Goal: Task Accomplishment & Management: Manage account settings

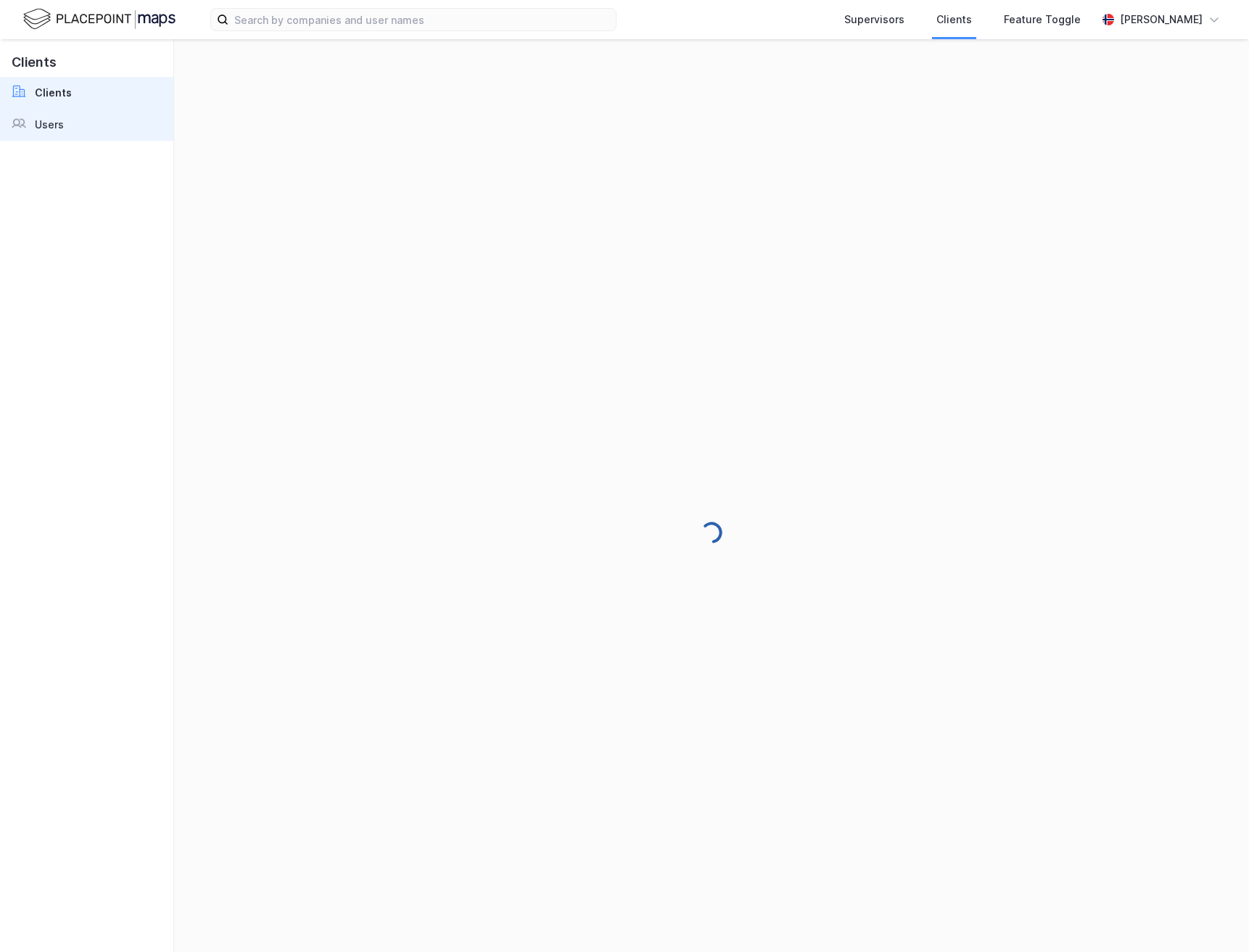
click at [84, 125] on link "Users" at bounding box center [87, 125] width 173 height 32
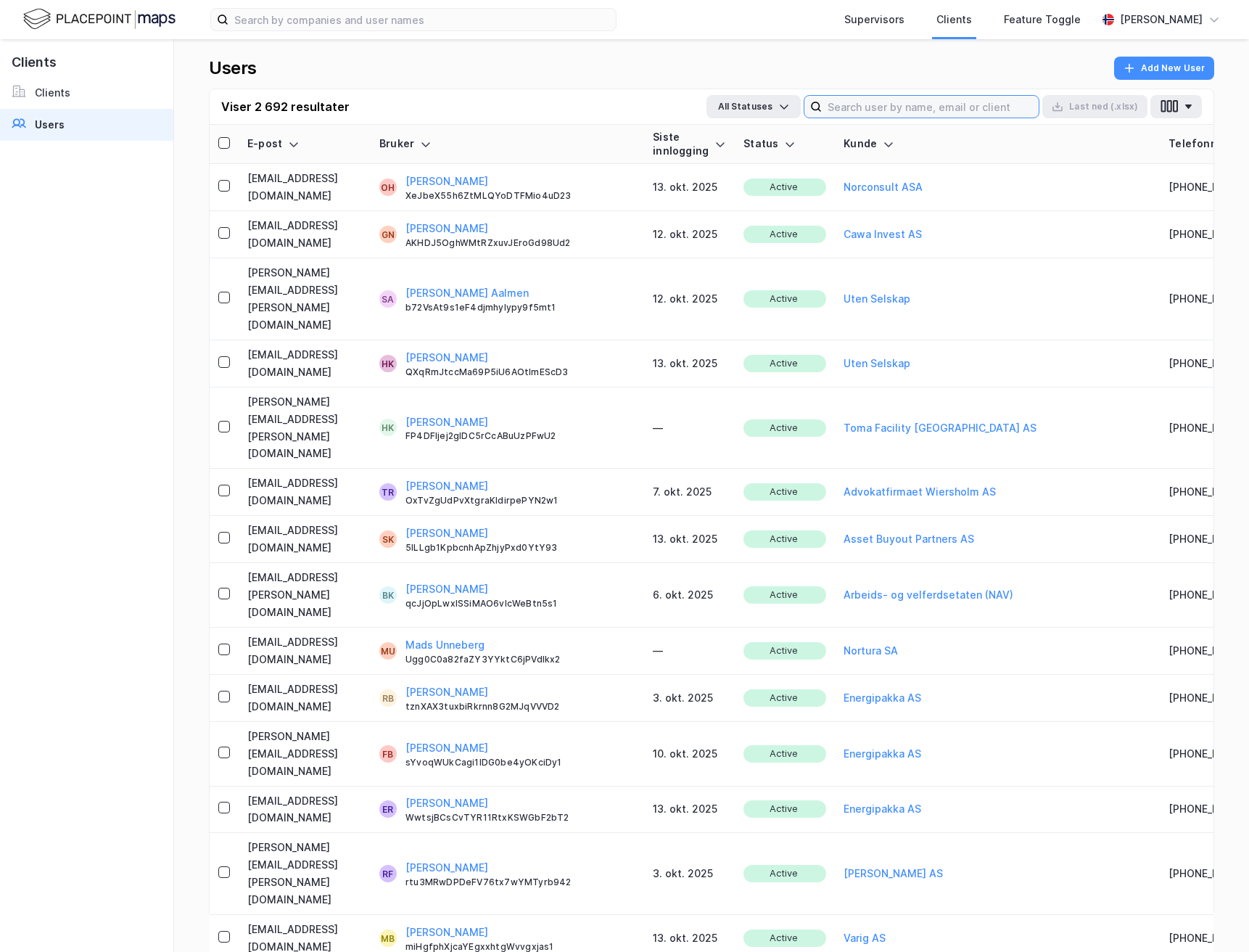
click at [951, 103] on input at bounding box center [930, 107] width 217 height 22
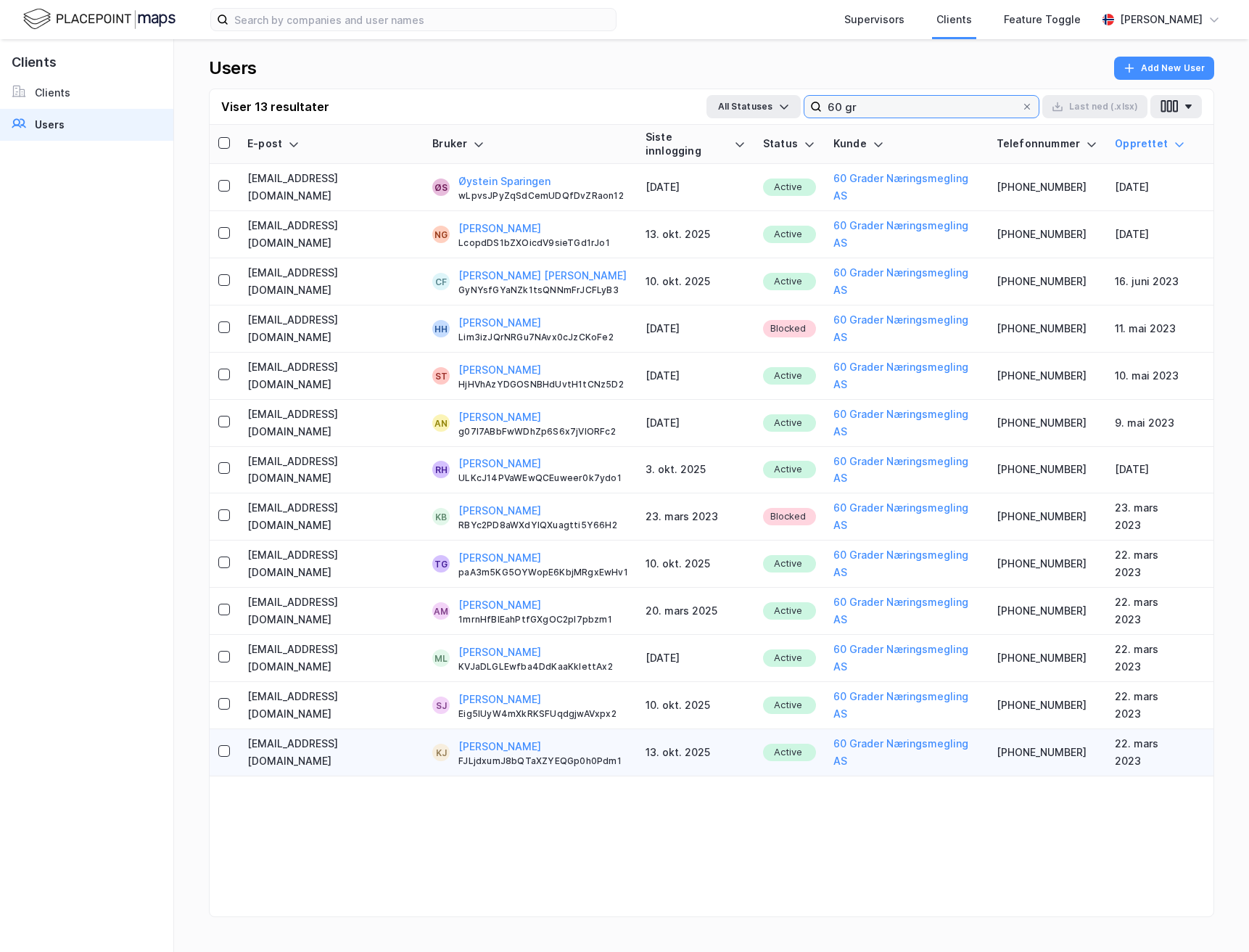
type input "60 gr"
drag, startPoint x: 474, startPoint y: 660, endPoint x: 391, endPoint y: 659, distance: 83.0
click at [458, 738] on div "Kristian Jordell FJLjdxumJ8bQTaXZYEQGp0h0Pdm1" at bounding box center [543, 752] width 170 height 29
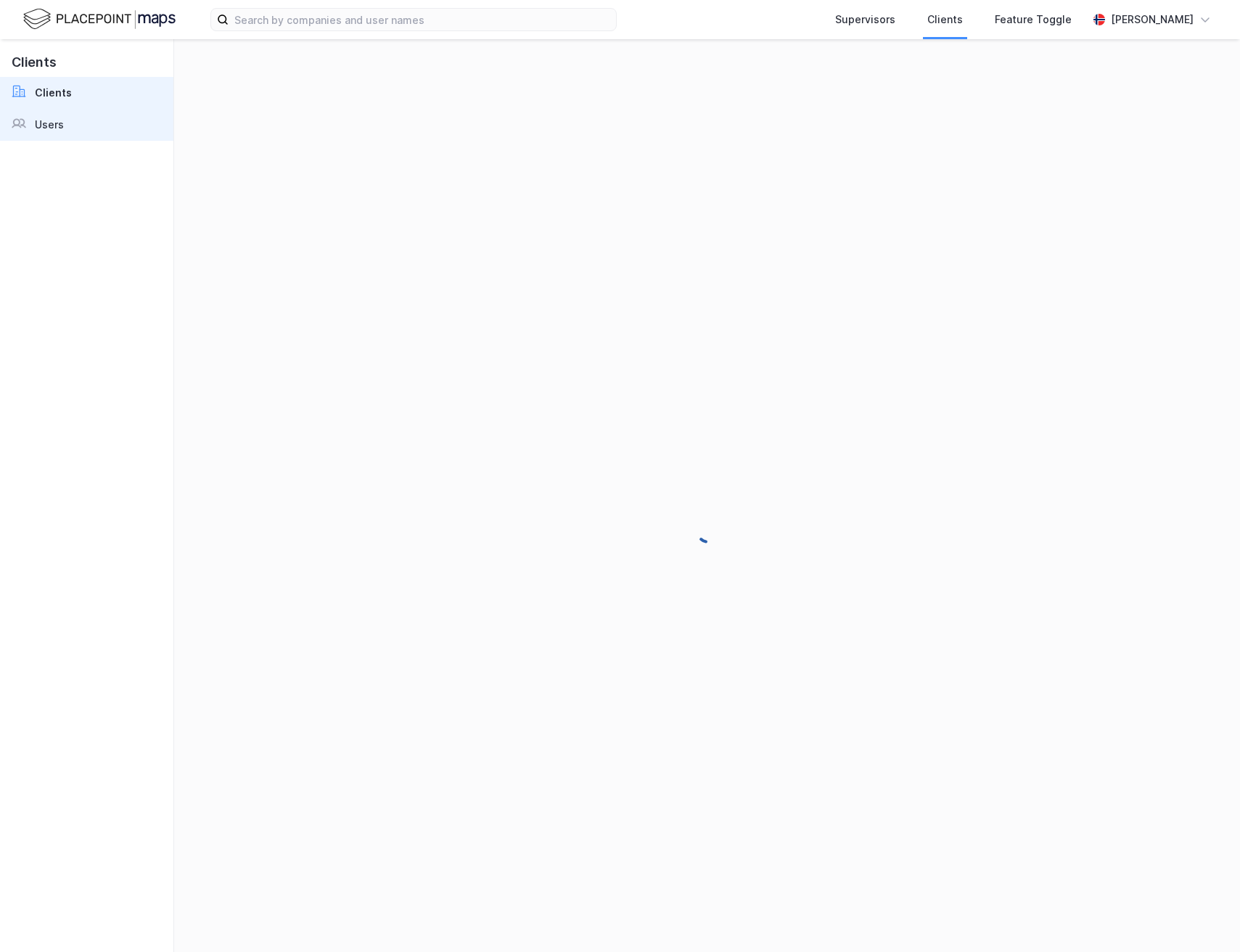
click at [66, 124] on link "Users" at bounding box center [87, 125] width 173 height 32
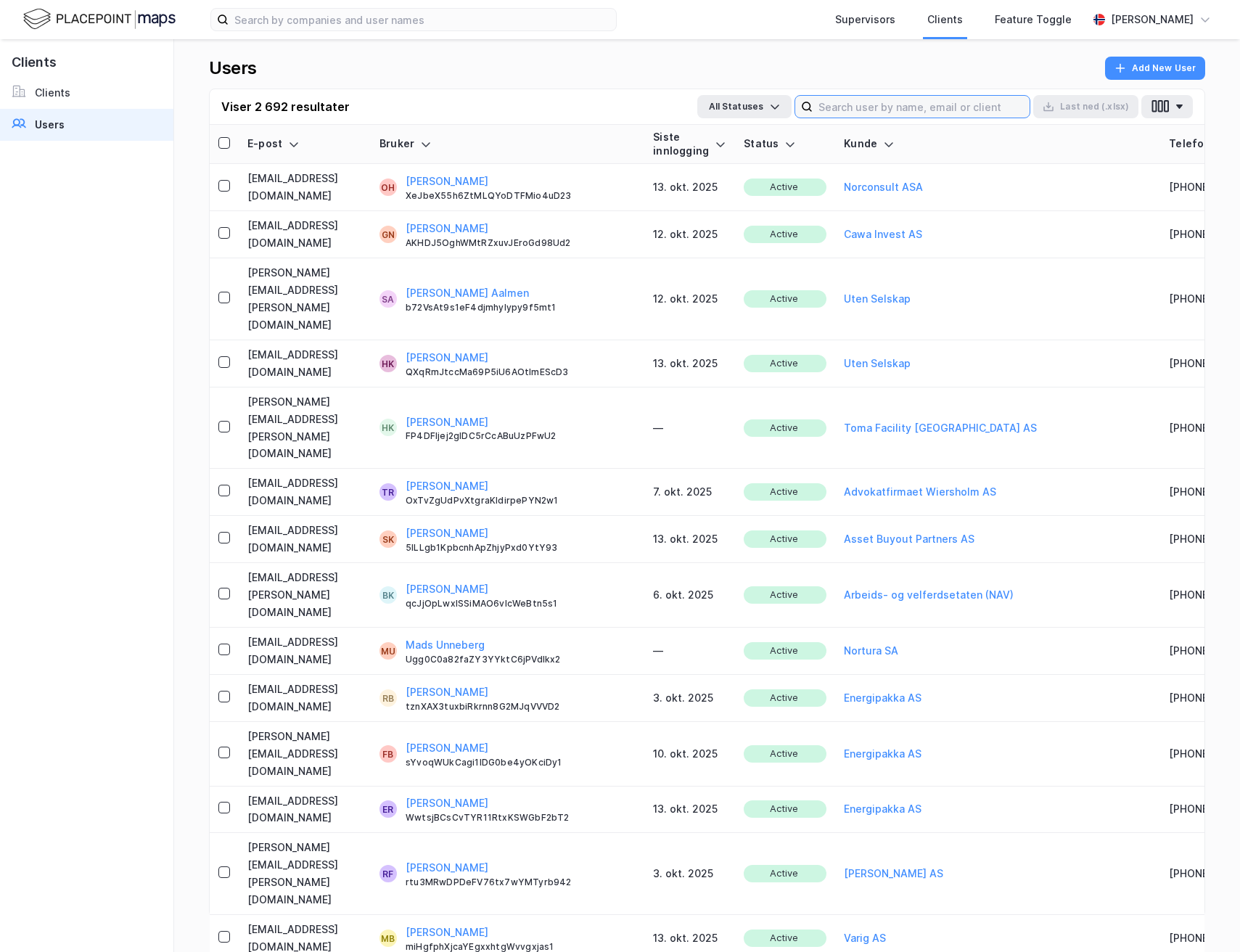
click at [954, 111] on input at bounding box center [921, 107] width 217 height 22
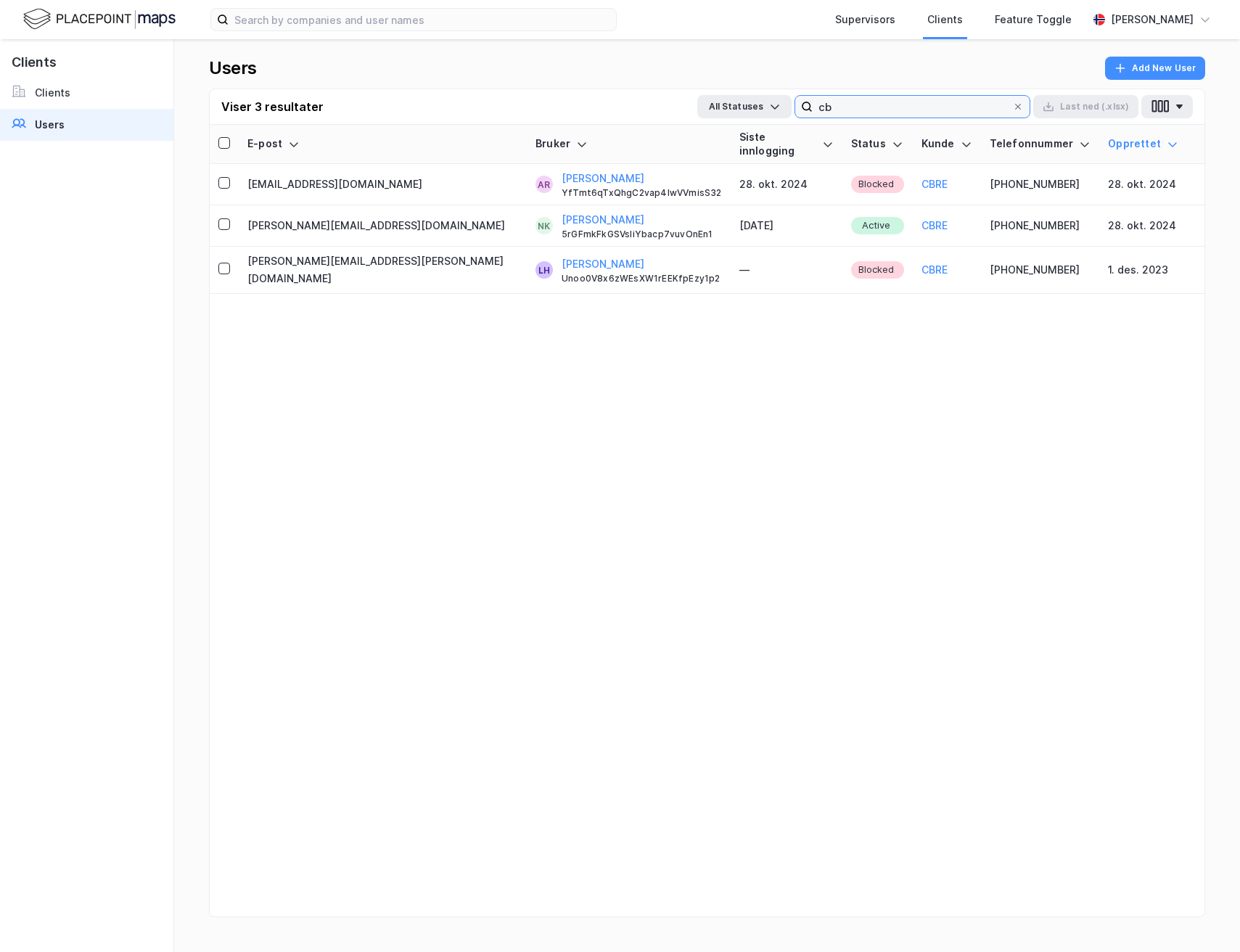
type input "c"
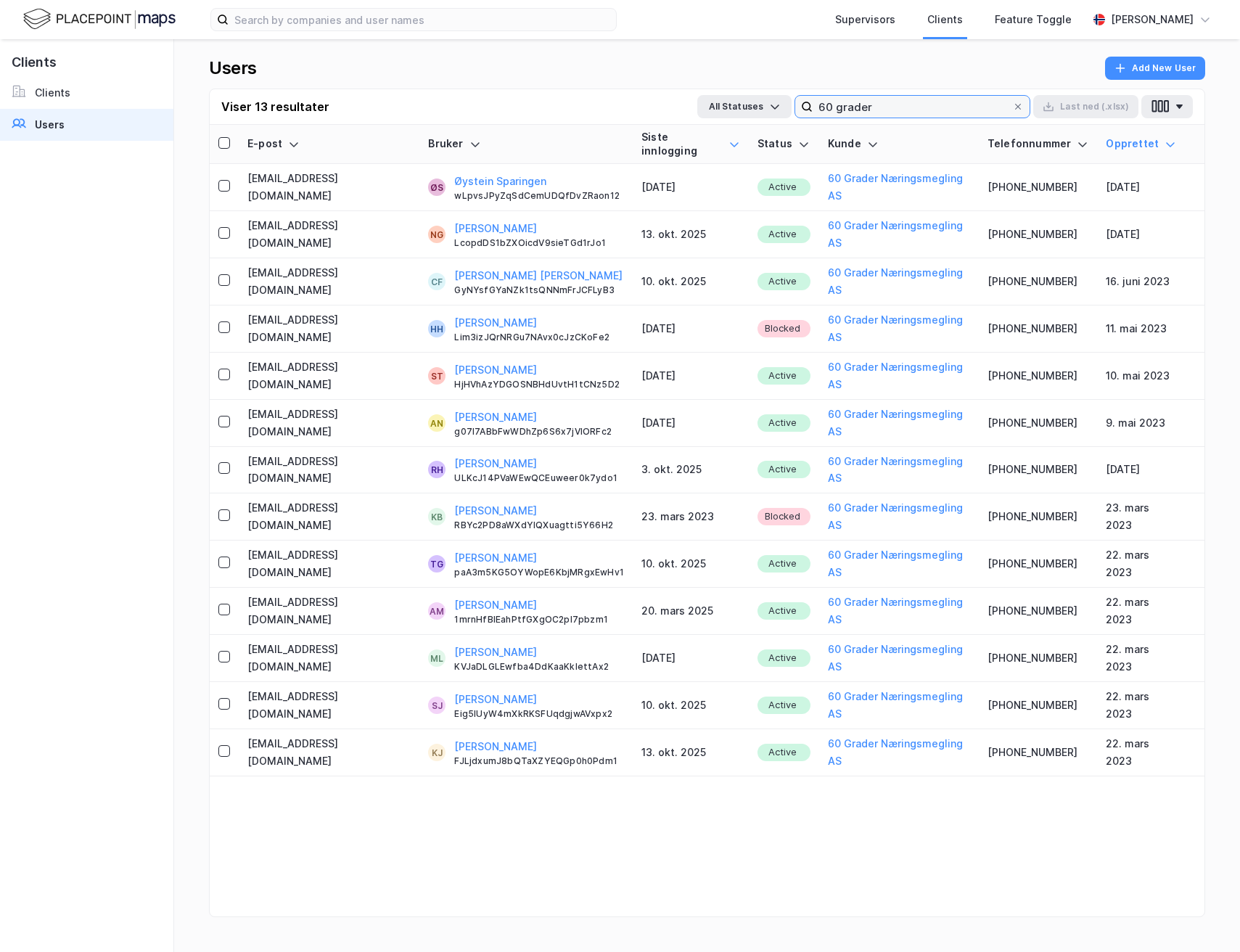
type input "60 grader"
click at [728, 138] on icon at bounding box center [733, 144] width 12 height 12
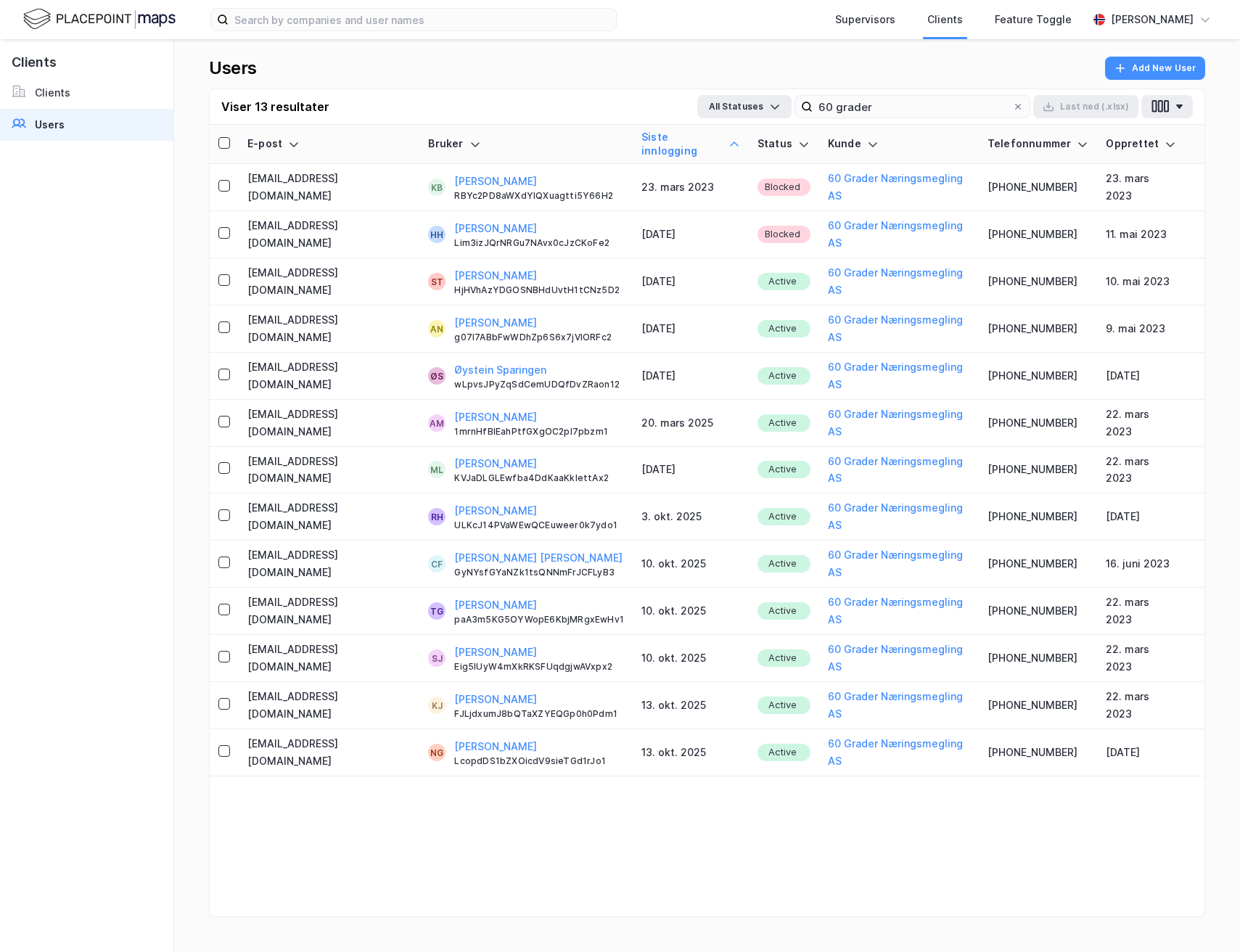
click at [730, 141] on icon at bounding box center [733, 143] width 8 height 5
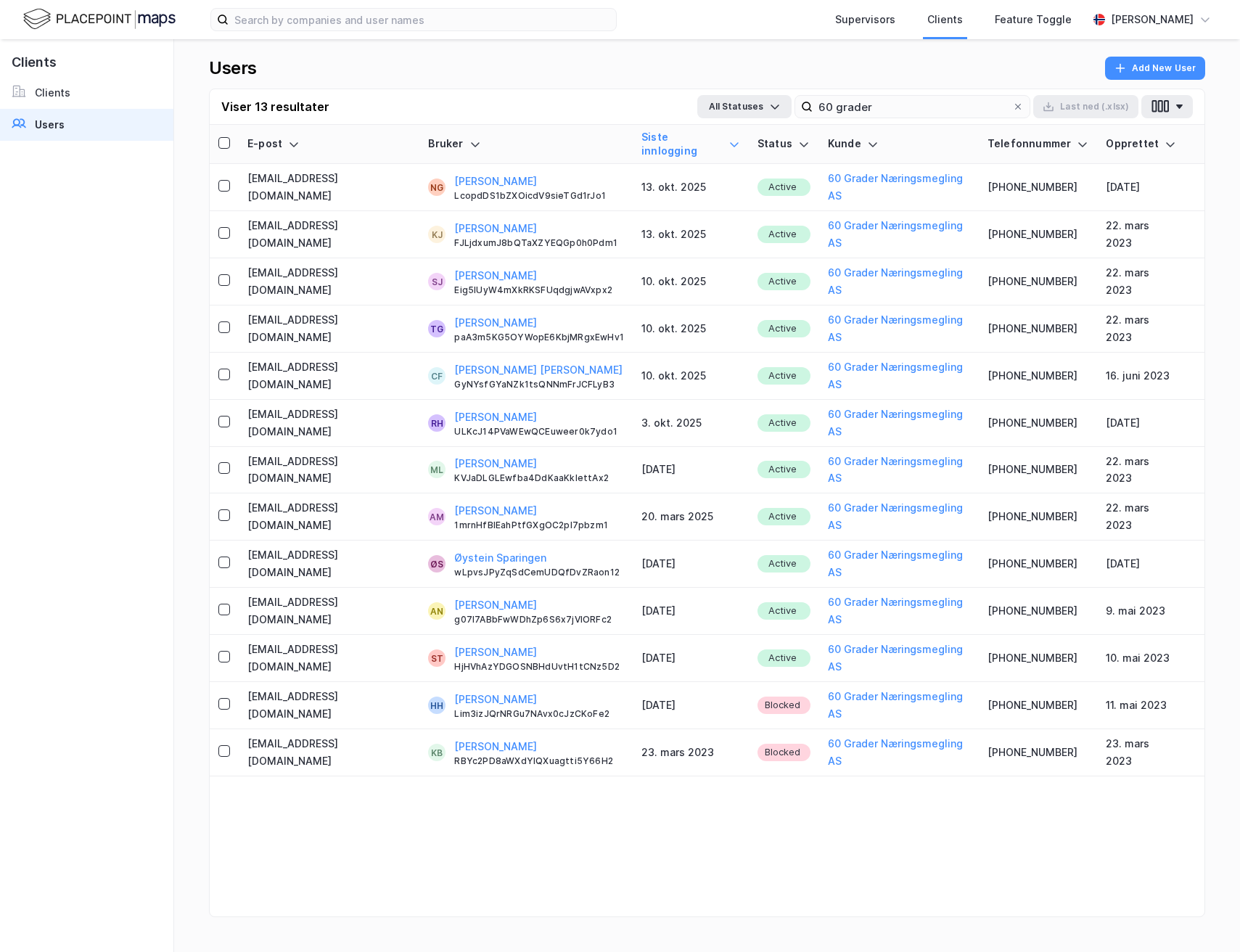
click at [728, 138] on icon at bounding box center [733, 144] width 12 height 12
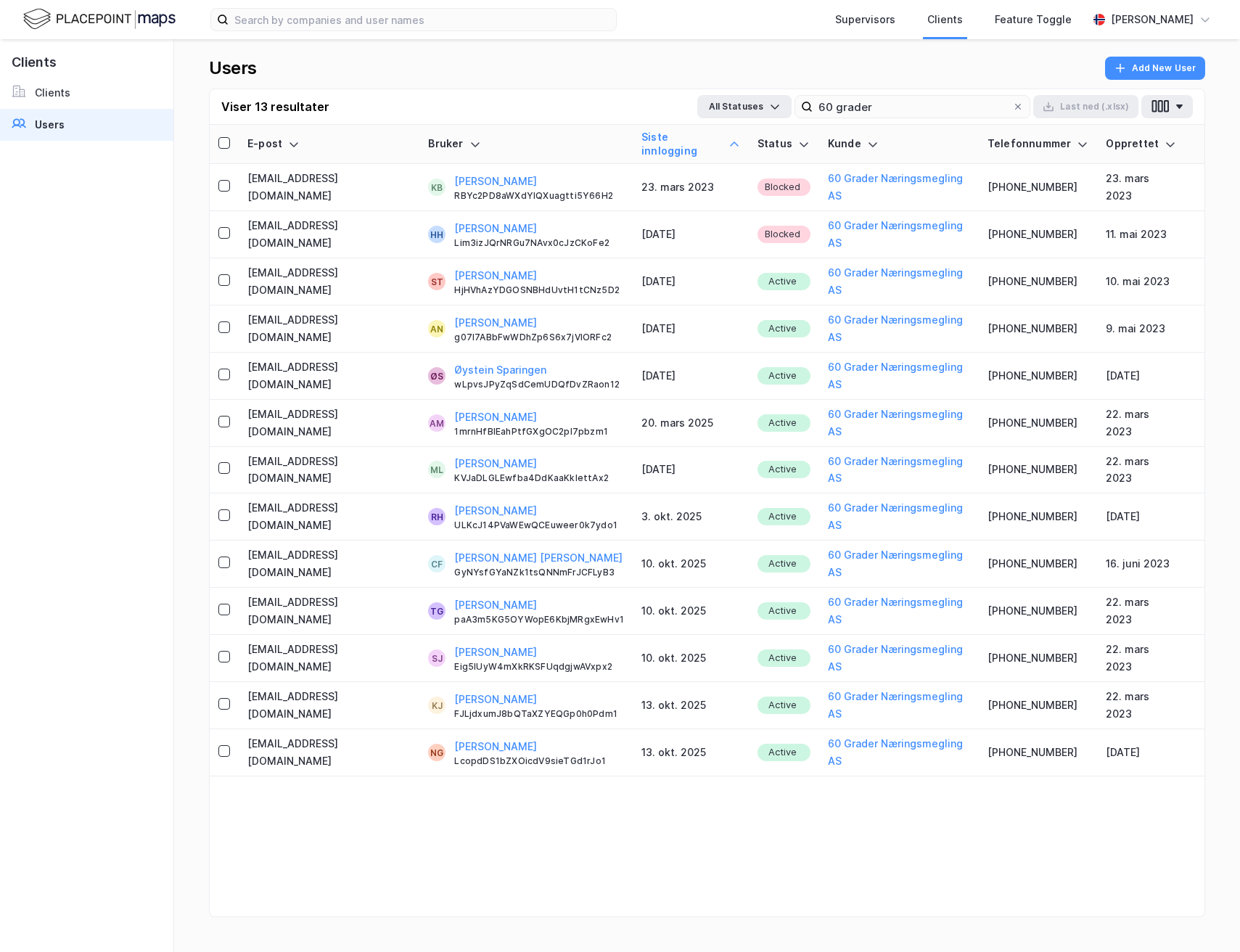
click at [728, 138] on icon at bounding box center [733, 144] width 12 height 12
